Goal: Check status: Check status

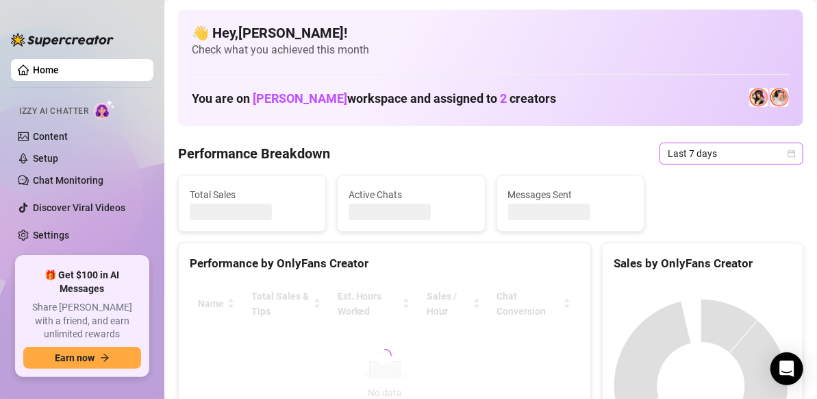
click at [787, 151] on div "Last 7 days" at bounding box center [732, 153] width 144 height 22
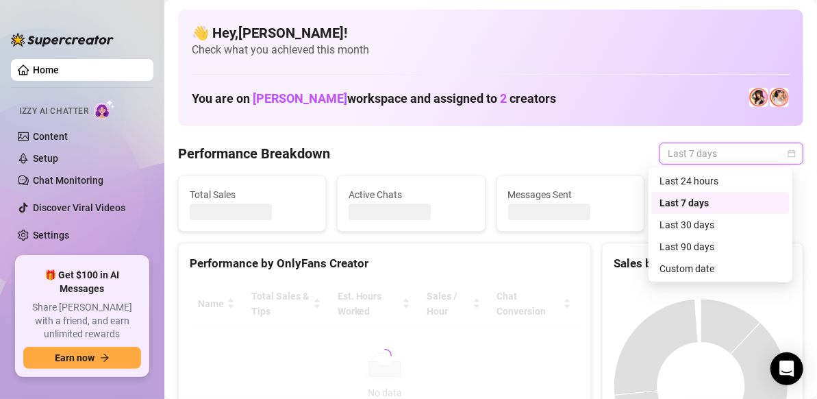
click at [788, 155] on icon "calendar" at bounding box center [792, 153] width 8 height 8
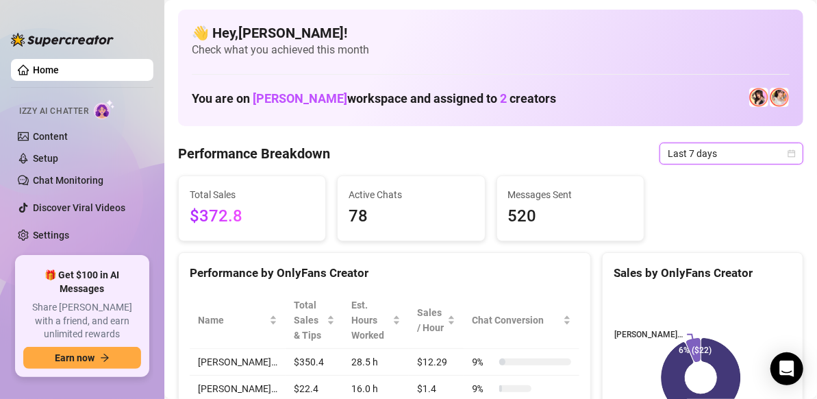
click at [788, 153] on icon "calendar" at bounding box center [792, 153] width 8 height 8
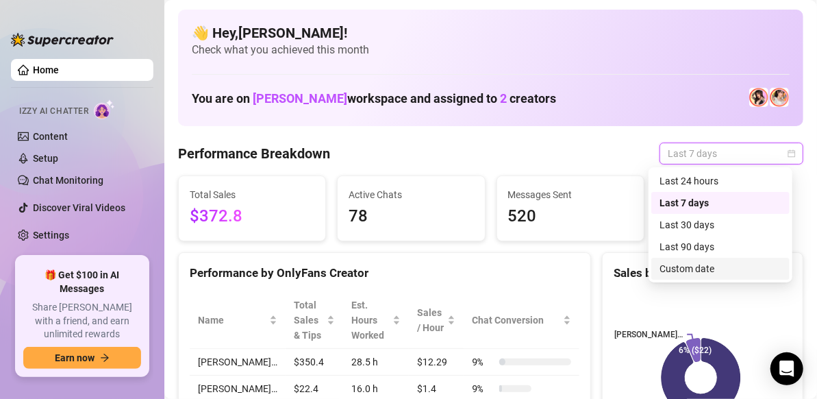
click at [686, 266] on div "Custom date" at bounding box center [721, 268] width 122 height 15
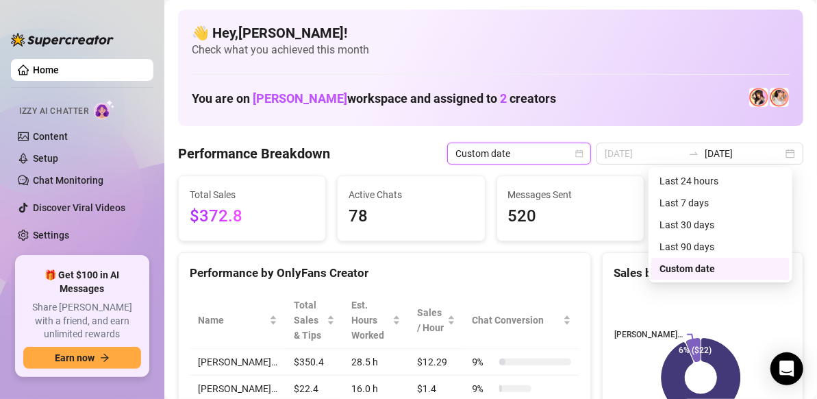
click at [686, 266] on div "Sales by OnlyFans Creator" at bounding box center [703, 273] width 178 height 18
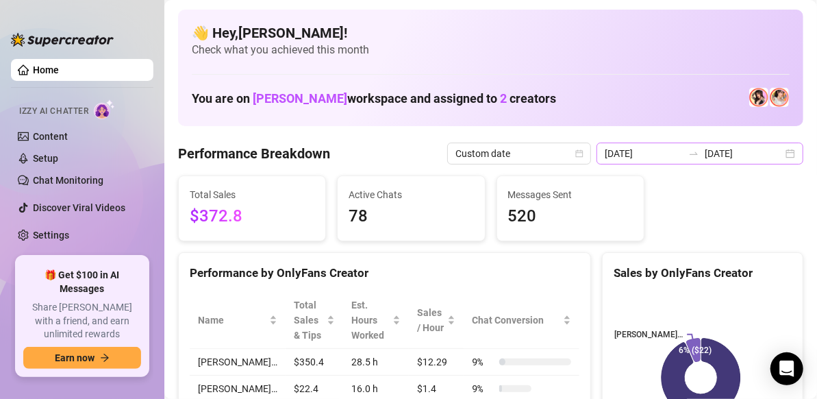
click at [781, 152] on div "[DATE] [DATE]" at bounding box center [700, 153] width 207 height 22
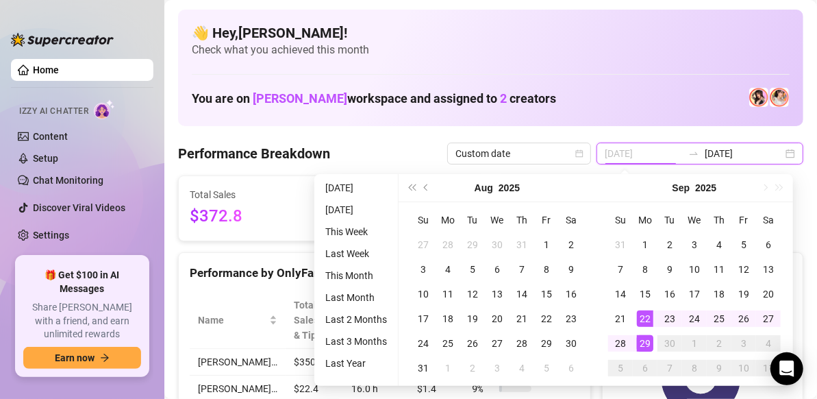
type input "[DATE]"
click at [643, 311] on div "22" at bounding box center [645, 318] width 16 height 16
type input "[DATE]"
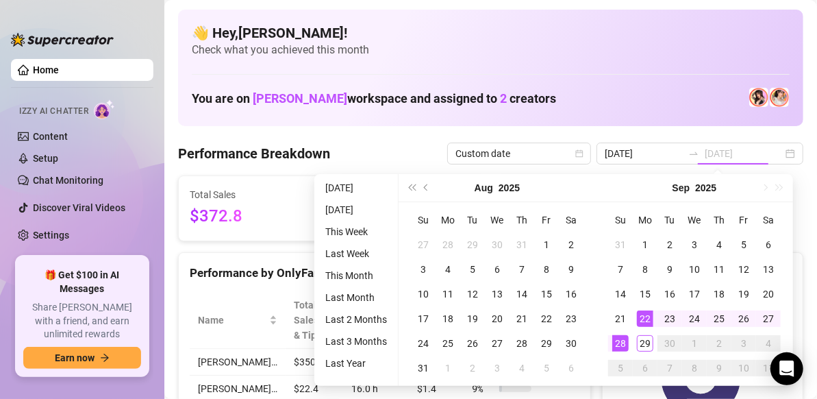
click at [619, 345] on div "28" at bounding box center [620, 343] width 16 height 16
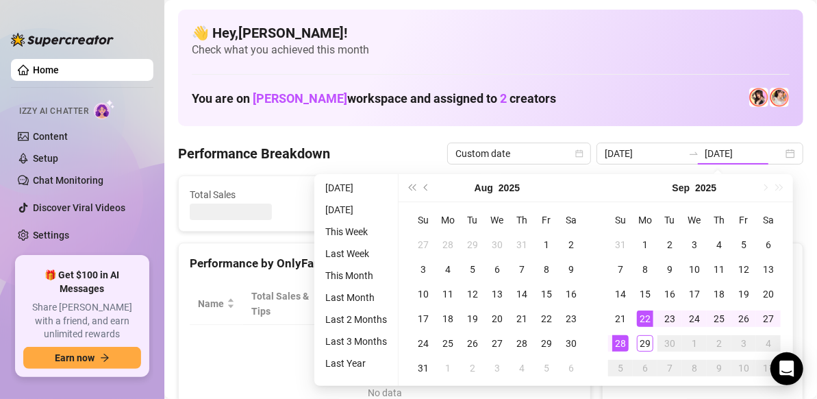
type input "[DATE]"
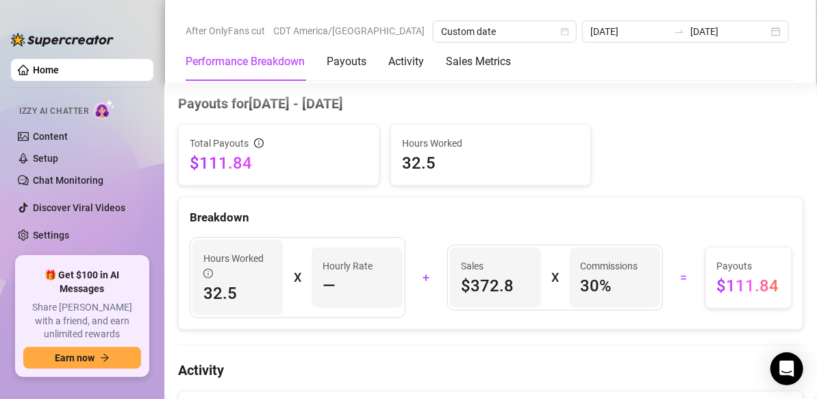
scroll to position [424, 0]
